Goal: Obtain resource: Obtain resource

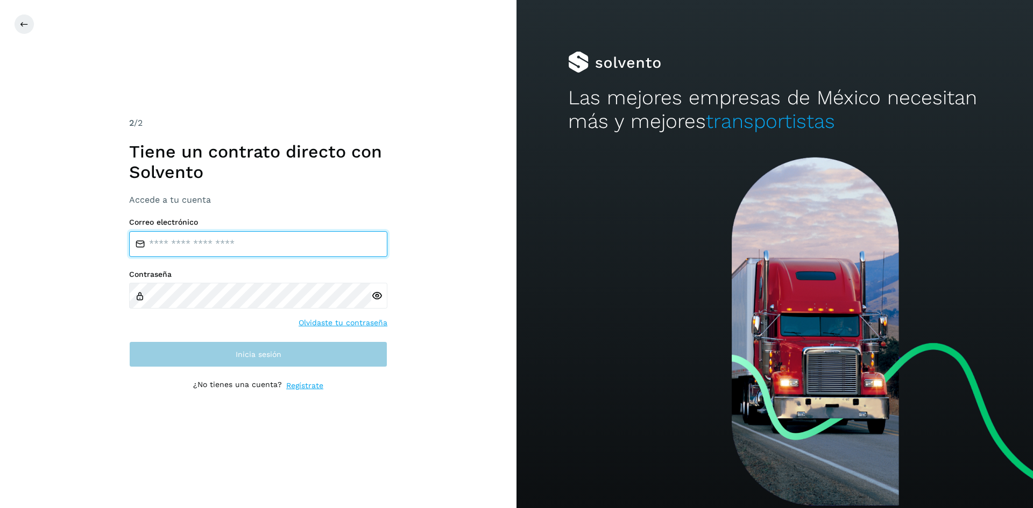
type input "**********"
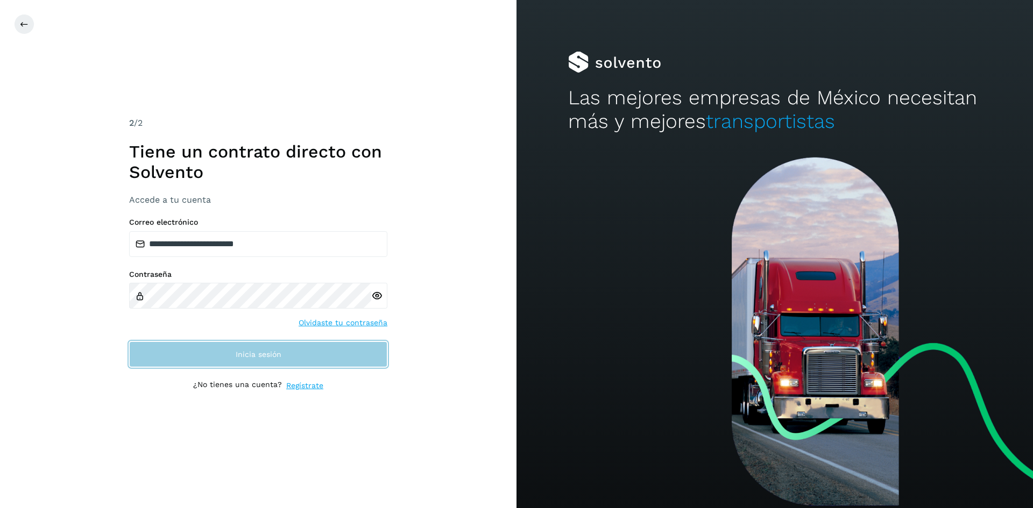
click at [354, 364] on button "Inicia sesión" at bounding box center [258, 354] width 258 height 26
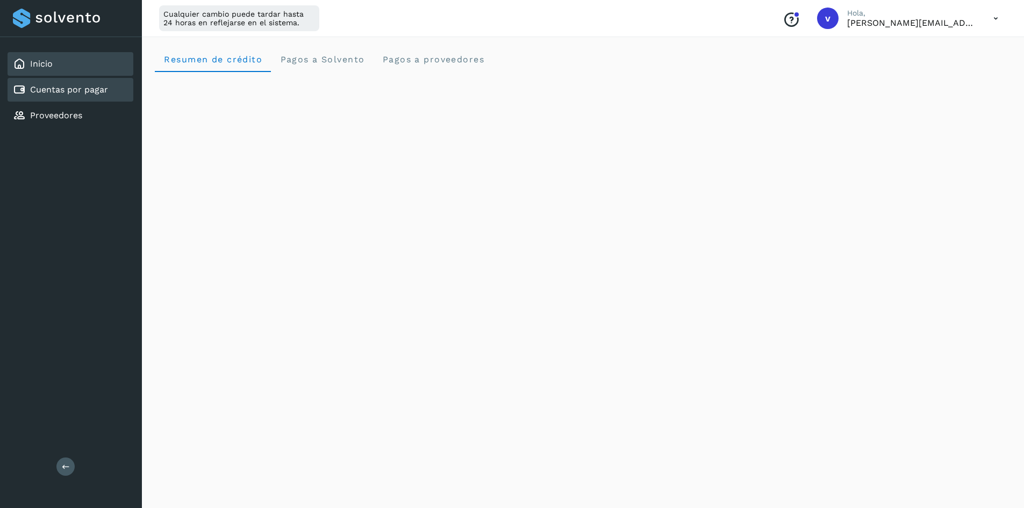
click at [96, 95] on link "Cuentas por pagar" at bounding box center [69, 89] width 78 height 10
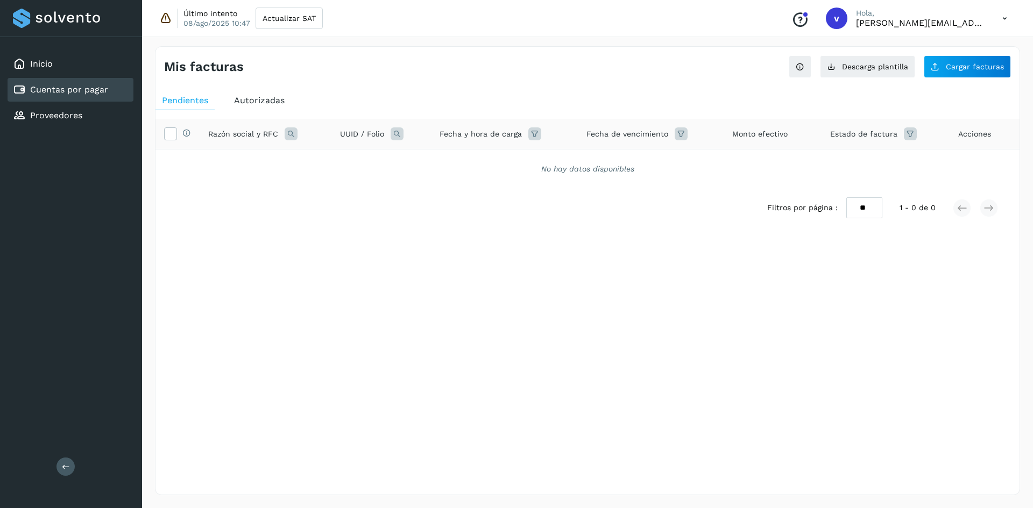
click at [286, 131] on icon at bounding box center [290, 133] width 13 height 13
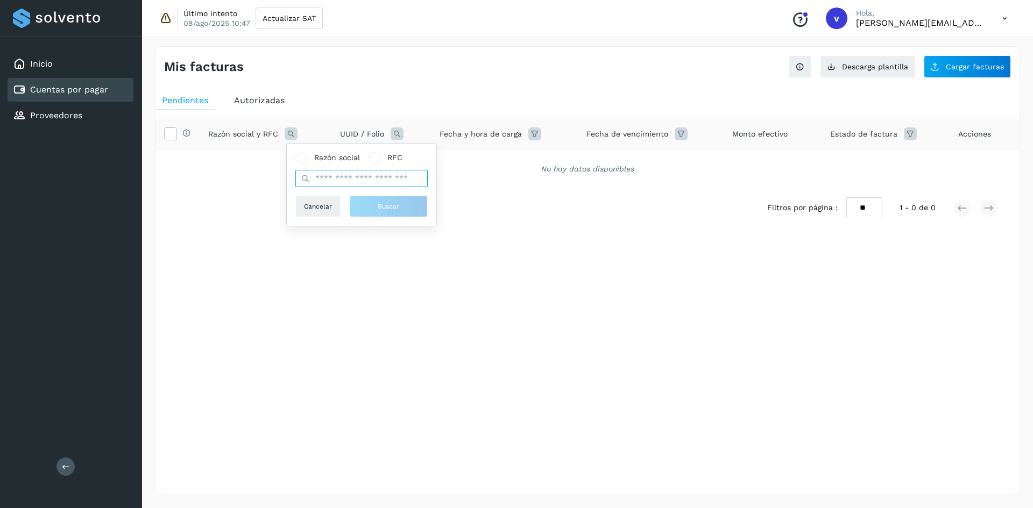
click at [326, 179] on input "text" at bounding box center [361, 178] width 132 height 17
type input "********"
click at [386, 202] on span "Buscar" at bounding box center [389, 207] width 22 height 10
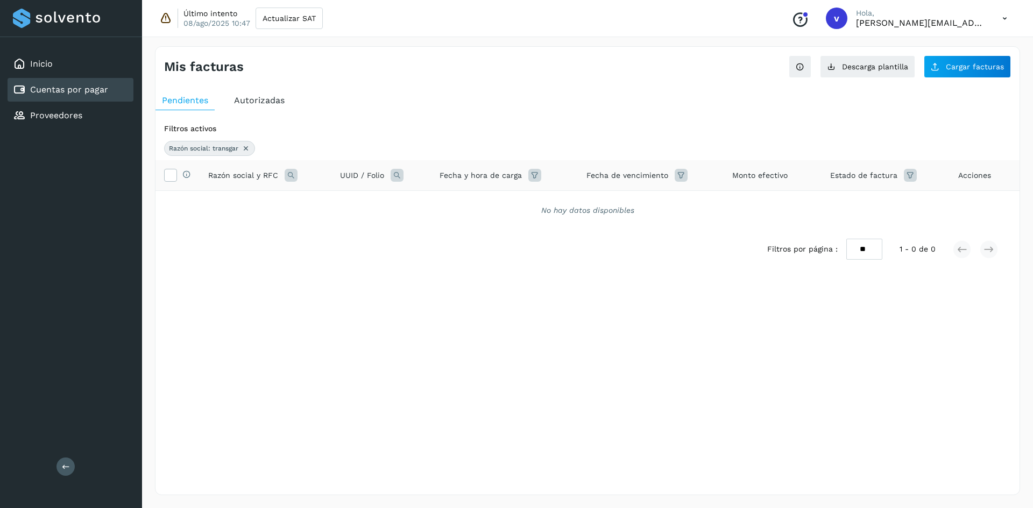
click at [261, 102] on span "Autorizadas" at bounding box center [259, 100] width 51 height 10
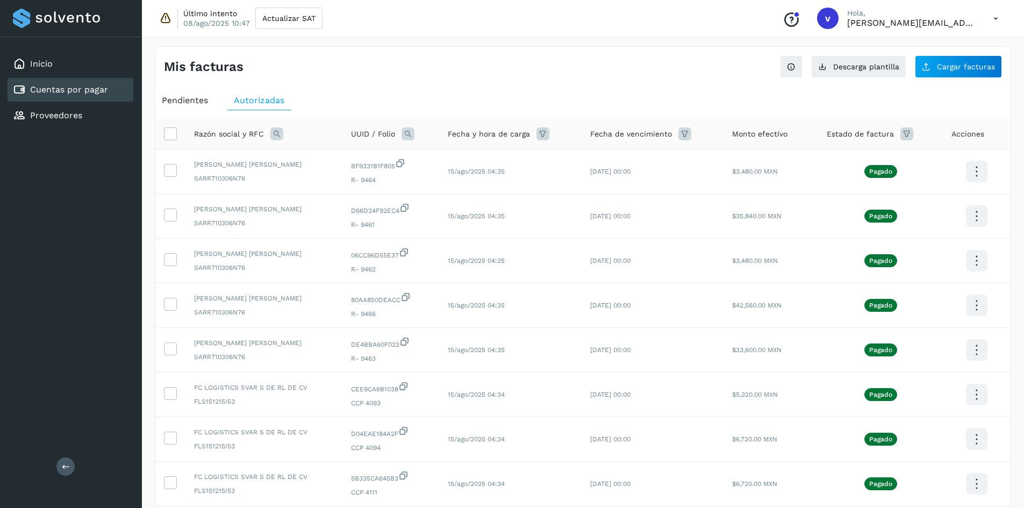
click at [279, 135] on icon at bounding box center [276, 133] width 13 height 13
click at [321, 181] on input "text" at bounding box center [347, 178] width 132 height 17
type input "*"
type input "********"
click at [380, 204] on span "Buscar" at bounding box center [375, 207] width 22 height 10
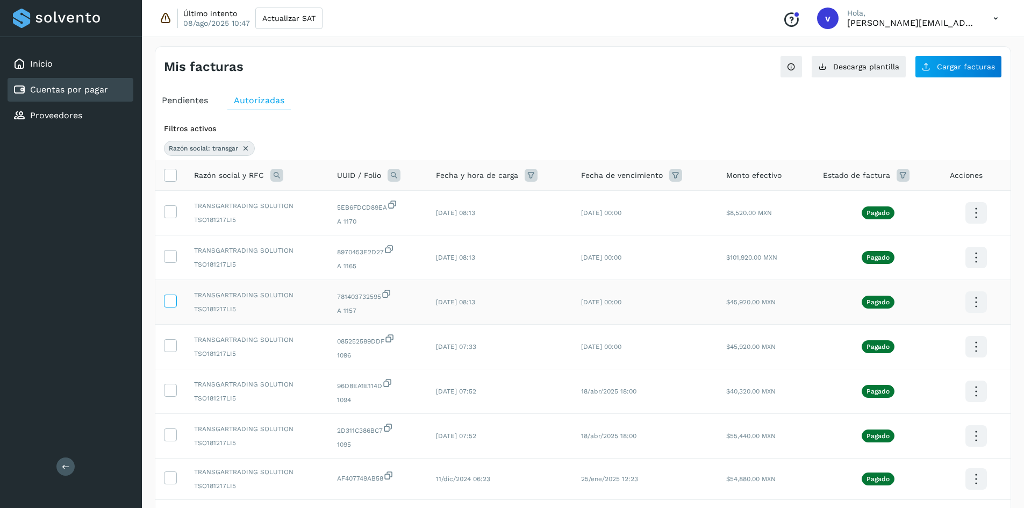
click at [176, 304] on label at bounding box center [170, 301] width 13 height 13
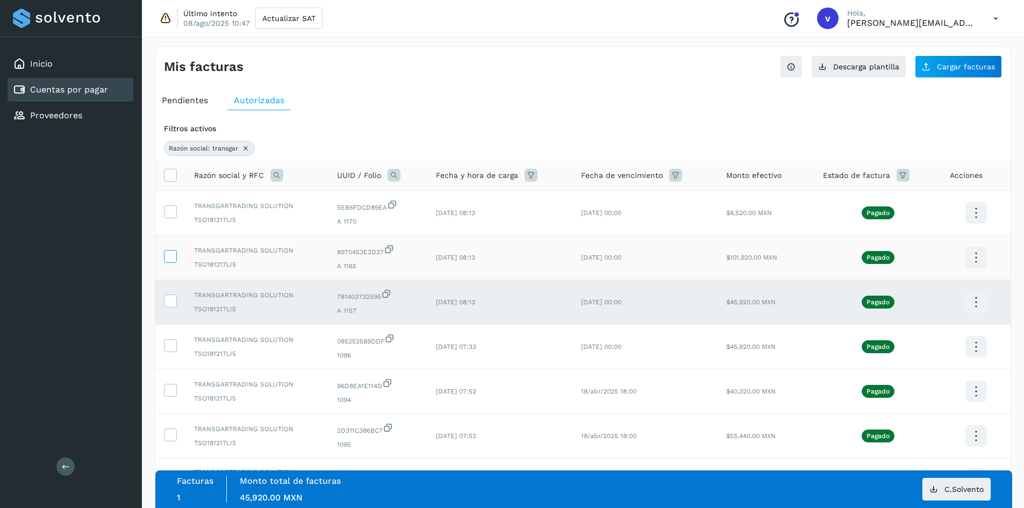
click at [175, 257] on icon at bounding box center [170, 255] width 11 height 11
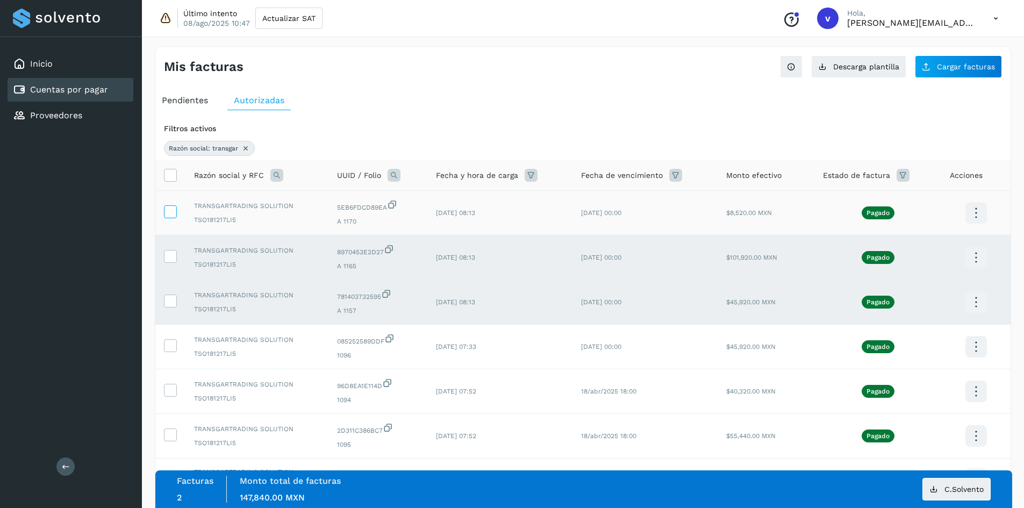
click at [169, 211] on icon at bounding box center [170, 210] width 11 height 11
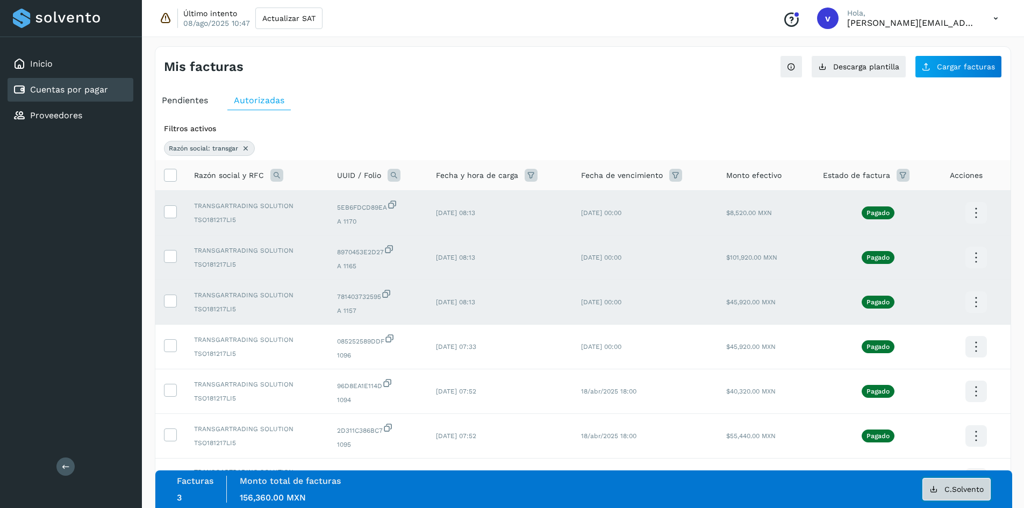
click at [969, 497] on button "C.Solvento" at bounding box center [957, 489] width 68 height 23
drag, startPoint x: 171, startPoint y: 206, endPoint x: 171, endPoint y: 234, distance: 28.5
click at [171, 206] on icon at bounding box center [170, 210] width 11 height 11
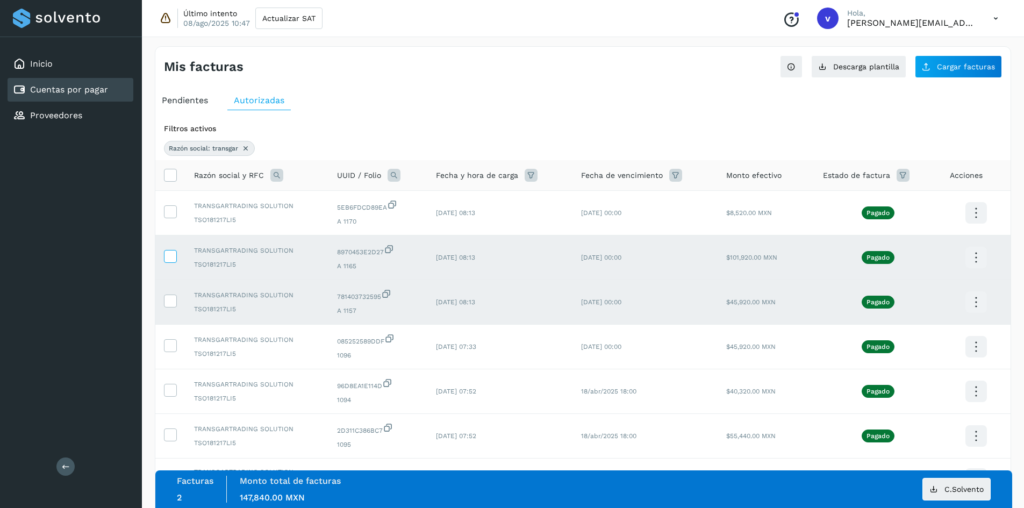
click at [169, 258] on icon at bounding box center [170, 255] width 11 height 11
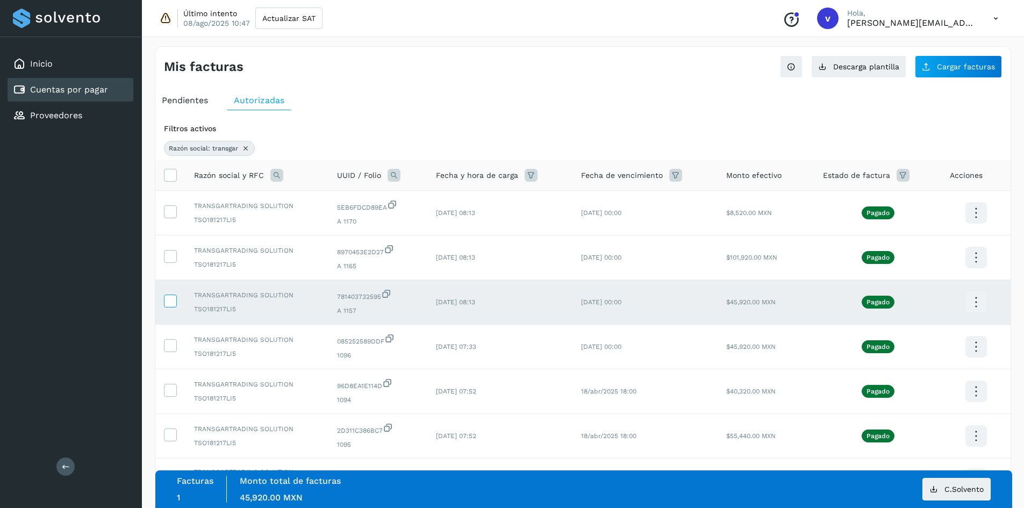
click at [169, 298] on icon at bounding box center [170, 300] width 11 height 11
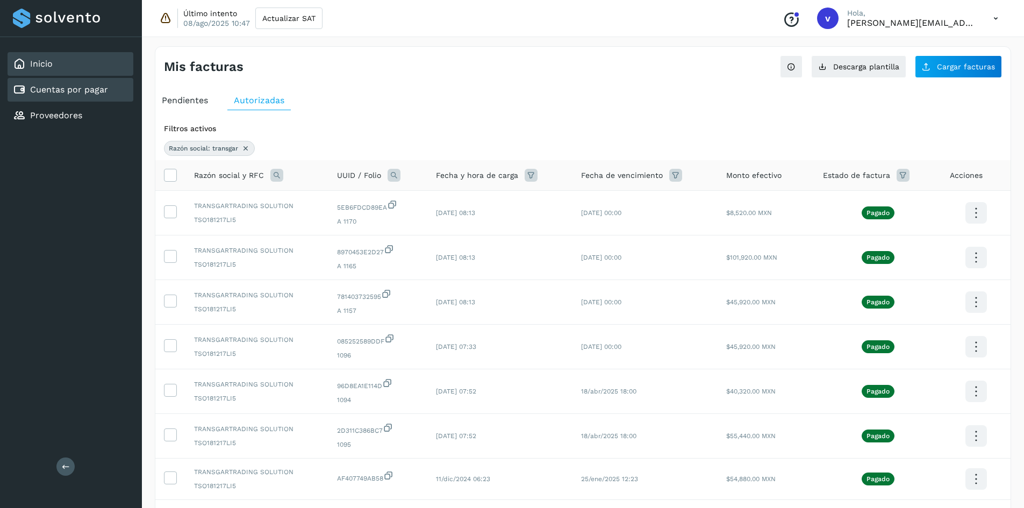
click at [88, 68] on div "Inicio" at bounding box center [71, 64] width 126 height 24
